Goal: Task Accomplishment & Management: Manage account settings

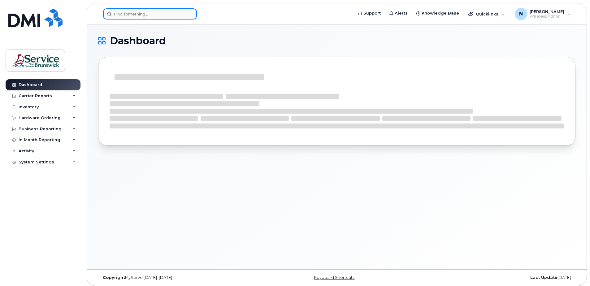
click at [173, 12] on input at bounding box center [150, 13] width 94 height 11
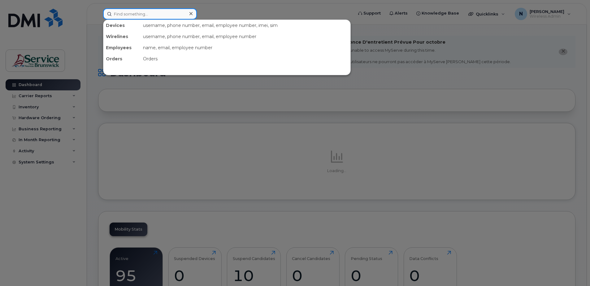
paste input "5062524799"
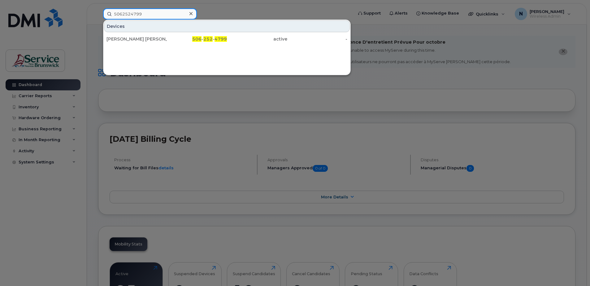
type input "5062524799"
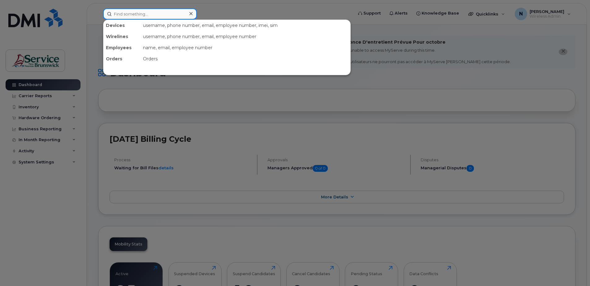
drag, startPoint x: 127, startPoint y: 22, endPoint x: 126, endPoint y: 18, distance: 4.3
click at [126, 18] on input at bounding box center [150, 13] width 94 height 11
paste input "5062524799"
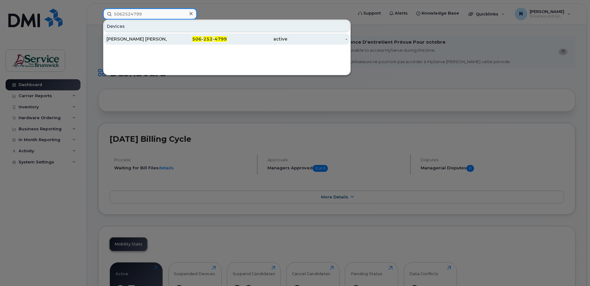
type input "5062524799"
click at [153, 39] on div "[PERSON_NAME] [PERSON_NAME]" at bounding box center [137, 39] width 60 height 6
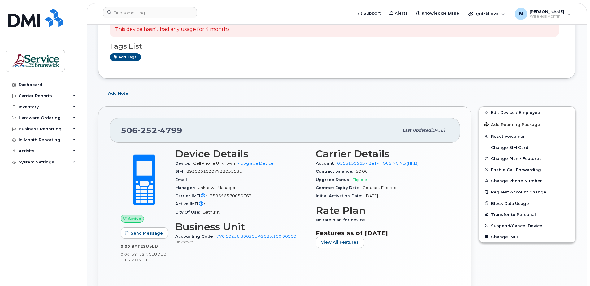
scroll to position [124, 0]
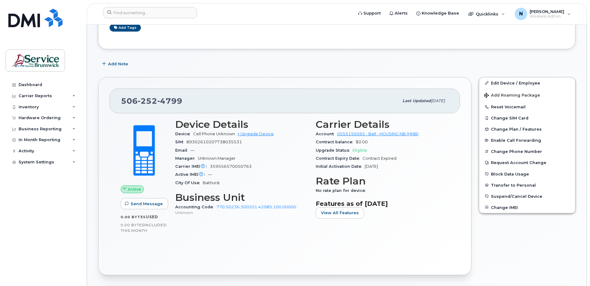
click at [198, 142] on span "89302610207738035531" at bounding box center [214, 142] width 56 height 5
click at [498, 85] on link "Edit Device / Employee" at bounding box center [527, 82] width 96 height 11
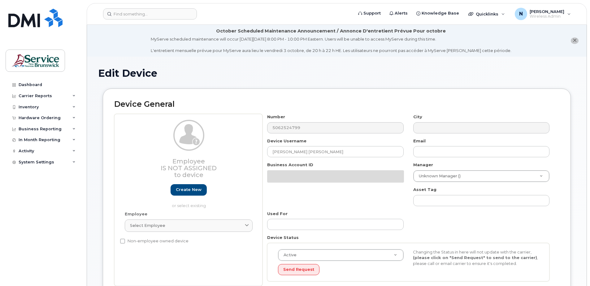
select select "35644330"
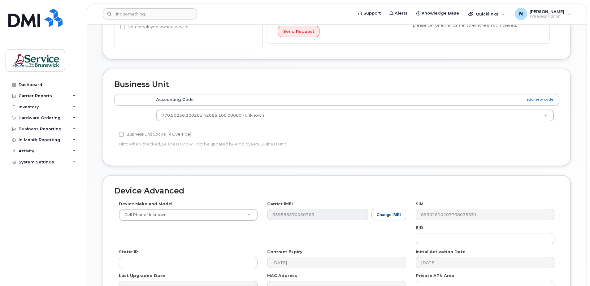
scroll to position [248, 0]
